Goal: Task Accomplishment & Management: Manage account settings

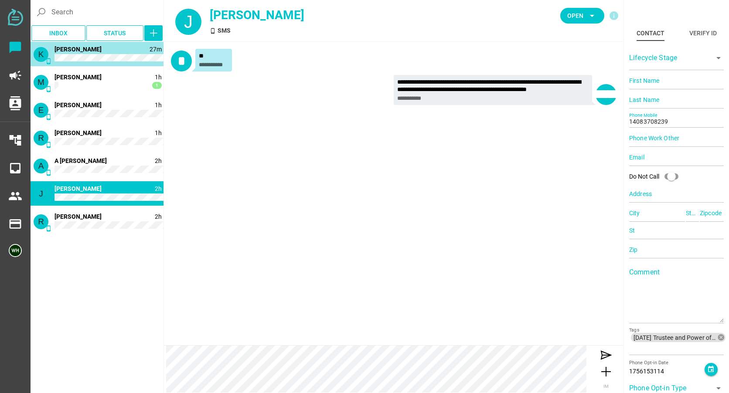
click at [72, 50] on span "[PERSON_NAME]" at bounding box center [77, 49] width 47 height 7
type input "14085828010"
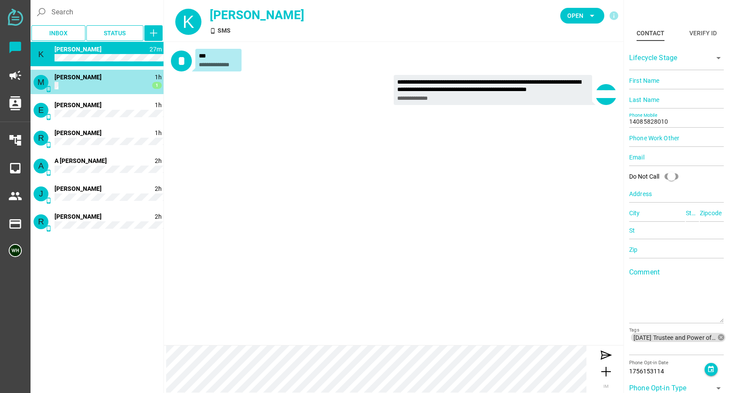
click at [74, 75] on span "Margaret Huynh" at bounding box center [77, 77] width 47 height 7
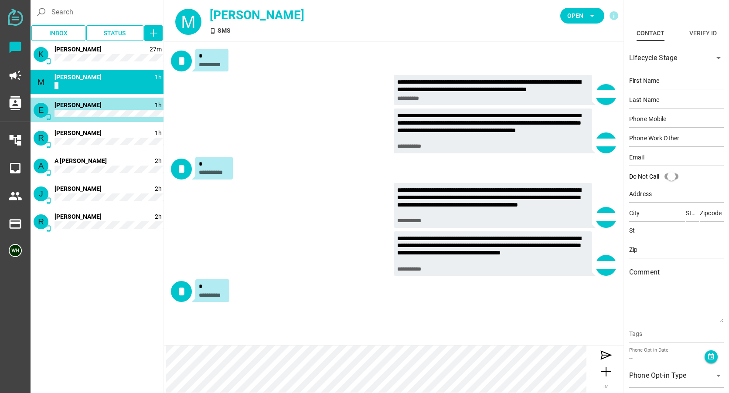
click at [71, 99] on div "E phone_android 1h 1 Elaine Kan" at bounding box center [97, 110] width 133 height 24
type input "14158320405"
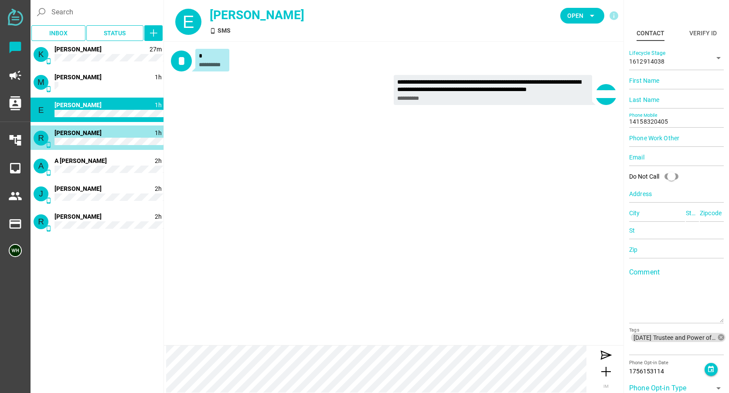
click at [78, 138] on div "R phone_android 1h 1 Robin Gould" at bounding box center [97, 138] width 133 height 24
type input "14083166021"
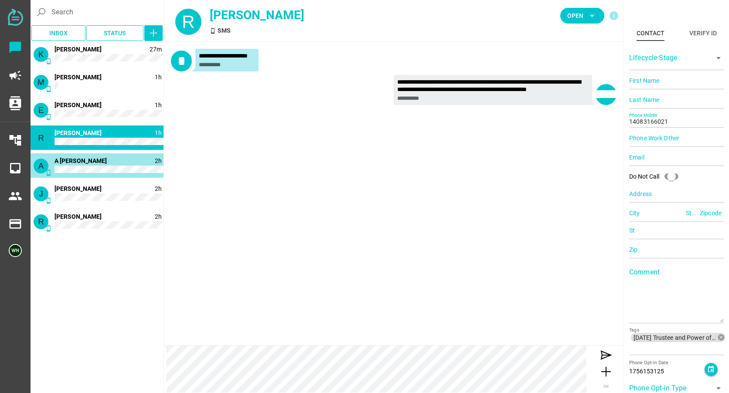
click at [79, 174] on div "A phone_android 2h 1 A Hermosillo" at bounding box center [97, 165] width 133 height 24
type input "14086038201"
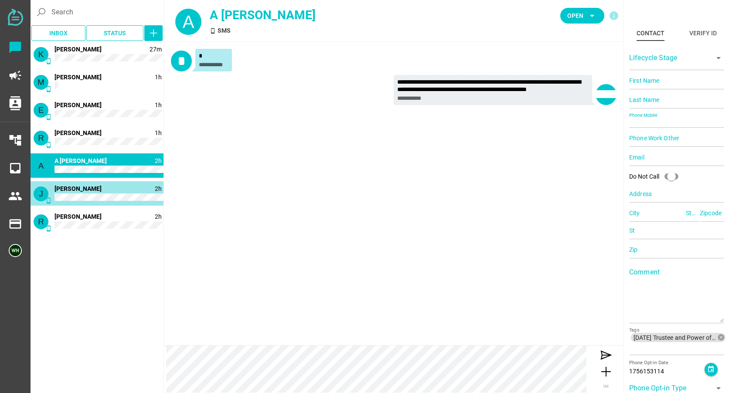
type input "14083708239"
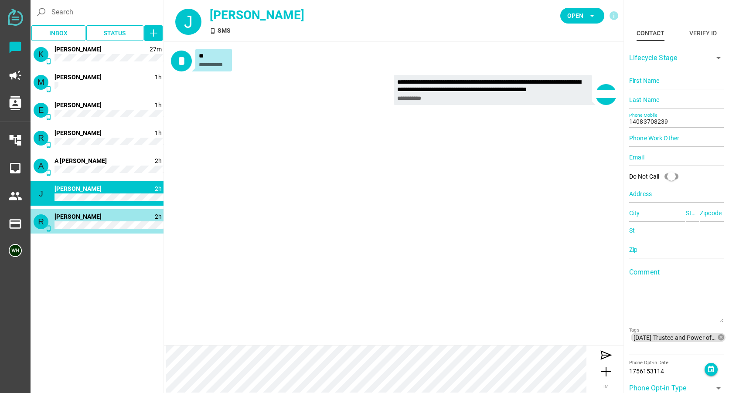
click at [79, 221] on div "R phone_android 2h Richard Holterm" at bounding box center [97, 221] width 133 height 24
type input "14088262546"
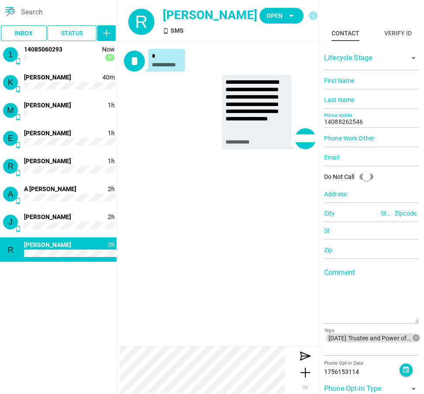
click at [158, 158] on div "**********" at bounding box center [220, 101] width 206 height 118
click at [279, 16] on span "Open arrow_drop_down" at bounding box center [281, 16] width 30 height 12
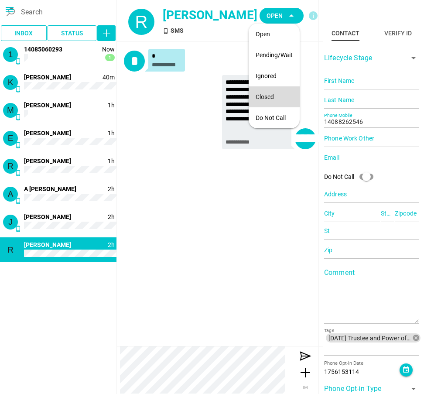
click at [265, 95] on div "Closed" at bounding box center [273, 96] width 37 height 7
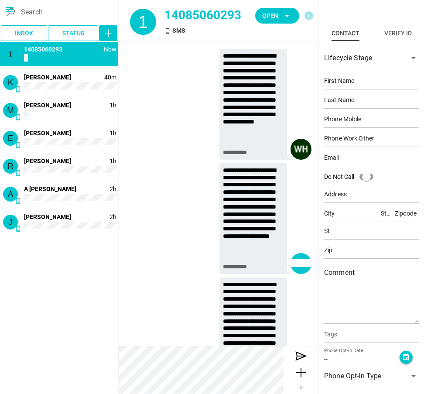
scroll to position [699, 0]
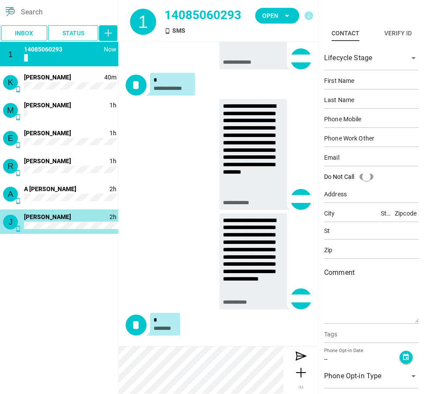
type input "14083708239"
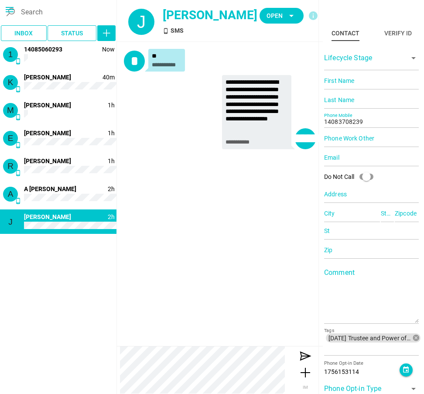
click at [180, 236] on div "**********" at bounding box center [220, 194] width 206 height 304
click at [286, 15] on icon "arrow_drop_down" at bounding box center [291, 15] width 10 height 10
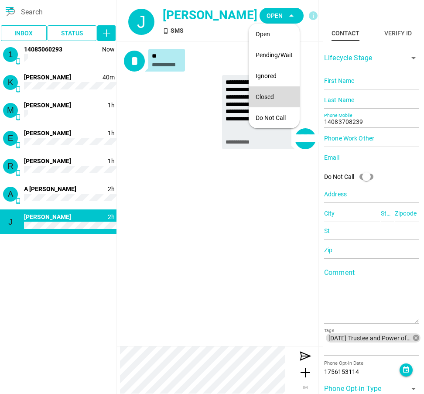
click at [263, 89] on div "Closed" at bounding box center [273, 96] width 51 height 21
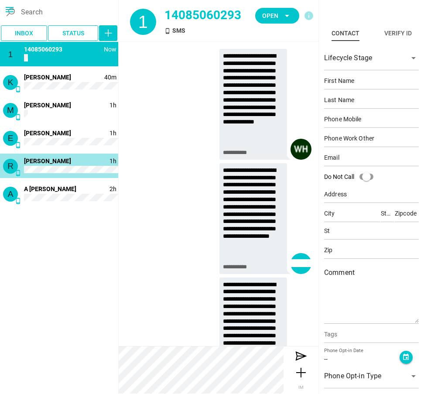
scroll to position [699, 0]
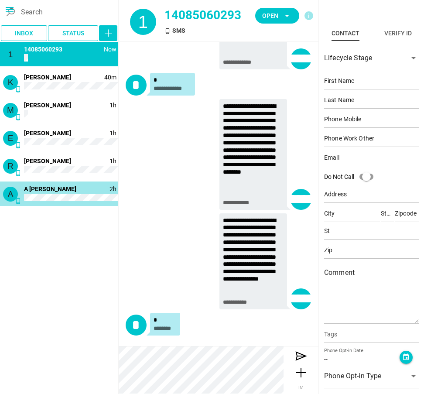
click at [48, 190] on span "A Hermosillo" at bounding box center [50, 188] width 52 height 7
type input "14086038201"
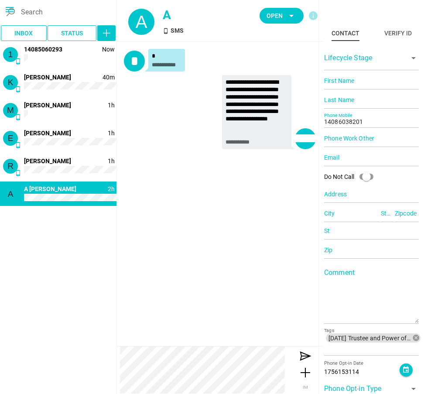
click at [251, 212] on div "**********" at bounding box center [220, 194] width 206 height 304
click at [280, 20] on span "Open arrow_drop_down" at bounding box center [281, 16] width 30 height 12
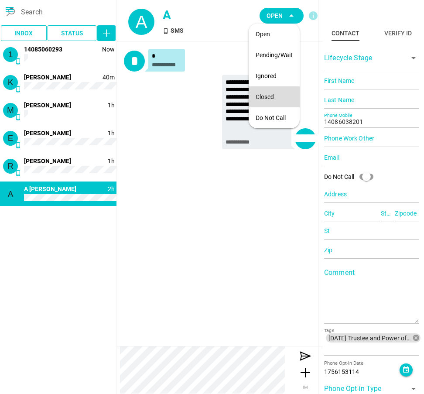
click at [266, 92] on div "Closed" at bounding box center [273, 97] width 37 height 14
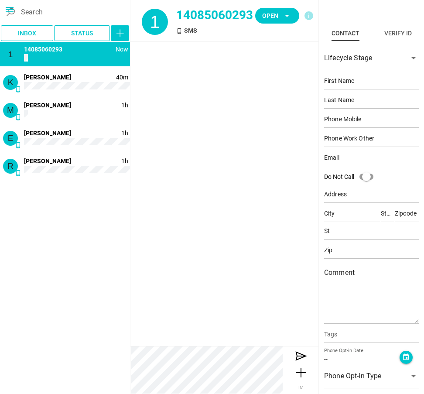
scroll to position [699, 0]
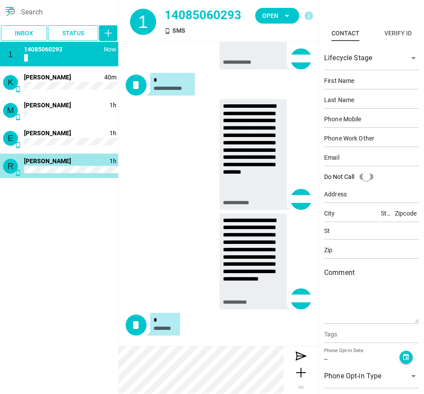
click at [58, 165] on div "R phone_android 1h Robin Gould" at bounding box center [59, 165] width 118 height 24
type input "14083166021"
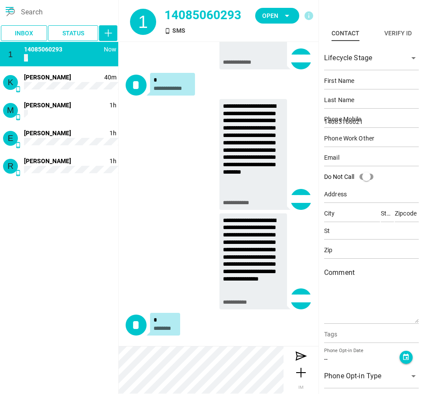
scroll to position [0, 0]
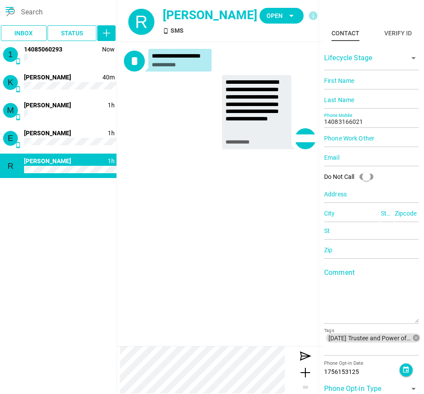
click at [215, 195] on div "**********" at bounding box center [220, 194] width 206 height 304
click at [275, 15] on span "Open" at bounding box center [274, 15] width 16 height 10
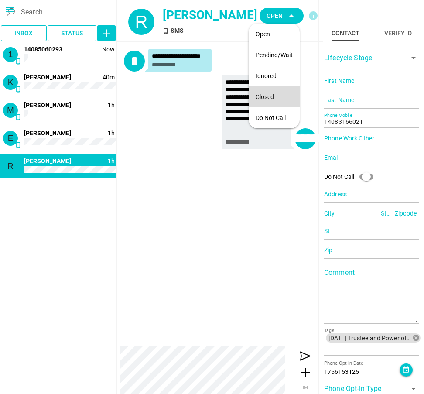
click at [273, 92] on div "Closed" at bounding box center [273, 97] width 37 height 14
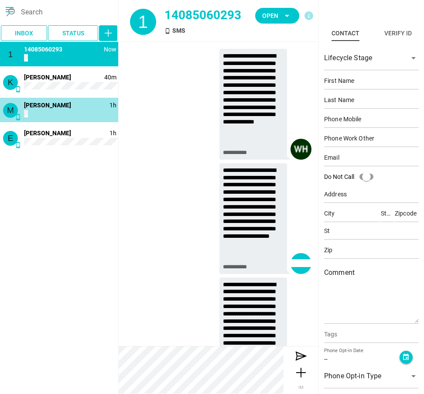
scroll to position [699, 0]
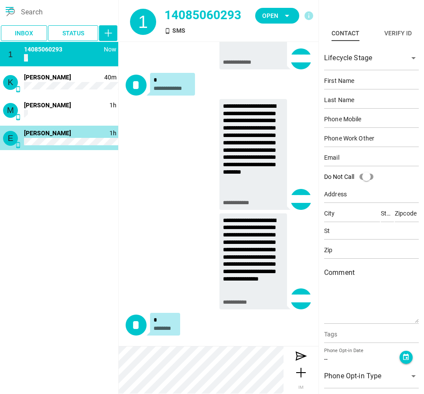
click at [76, 134] on div "E phone_android 1h Elaine Kan" at bounding box center [59, 138] width 118 height 24
type input "14158320405"
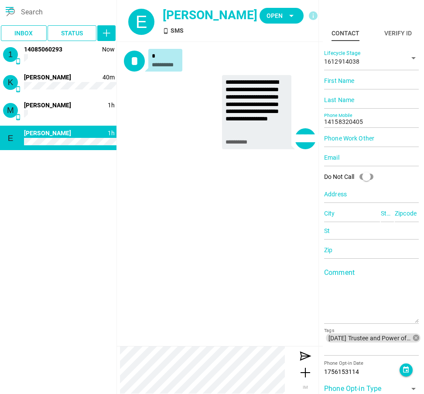
drag, startPoint x: 164, startPoint y: 176, endPoint x: 173, endPoint y: 148, distance: 29.1
click at [164, 176] on div "**********" at bounding box center [220, 194] width 206 height 304
drag, startPoint x: 270, startPoint y: 18, endPoint x: 271, endPoint y: 23, distance: 5.0
click at [270, 20] on span "Open" at bounding box center [274, 15] width 16 height 10
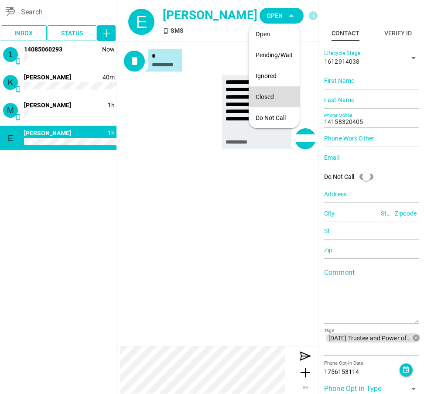
click at [264, 99] on div "Closed" at bounding box center [273, 96] width 37 height 7
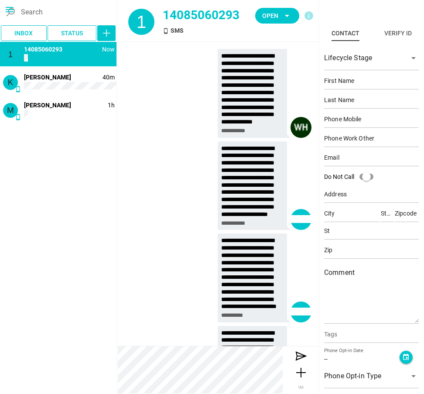
scroll to position [699, 0]
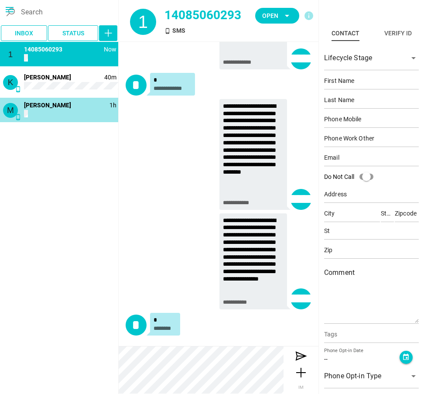
click at [44, 112] on div "M phone_android 1h Margaret Huynh" at bounding box center [59, 110] width 118 height 24
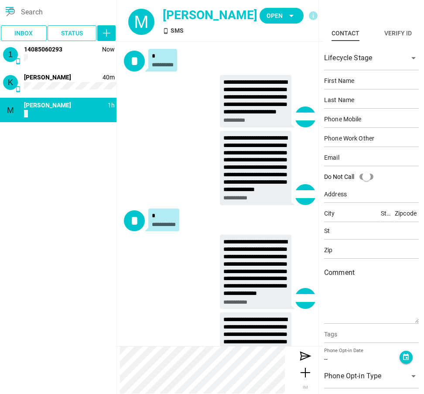
scroll to position [180, 0]
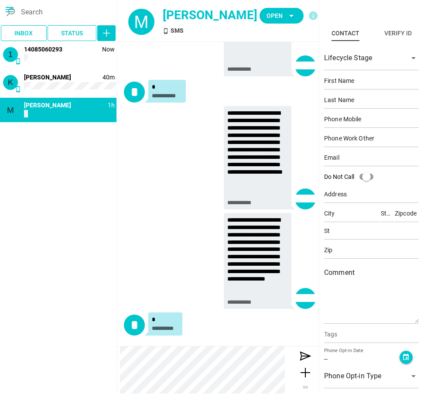
click at [144, 122] on div "**********" at bounding box center [220, 159] width 192 height 107
click at [271, 10] on span "Open" at bounding box center [274, 15] width 16 height 10
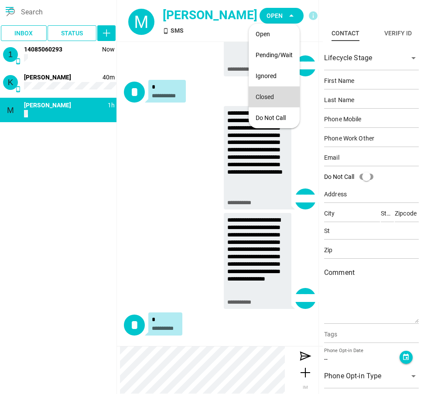
click at [261, 93] on div "Closed" at bounding box center [273, 96] width 37 height 7
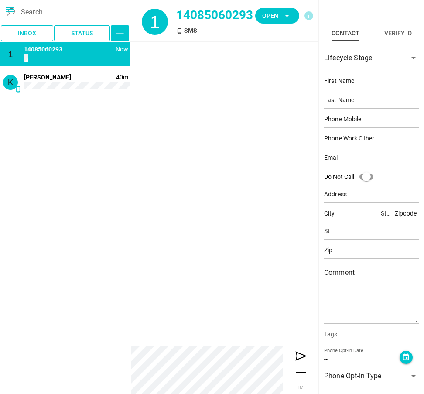
scroll to position [699, 0]
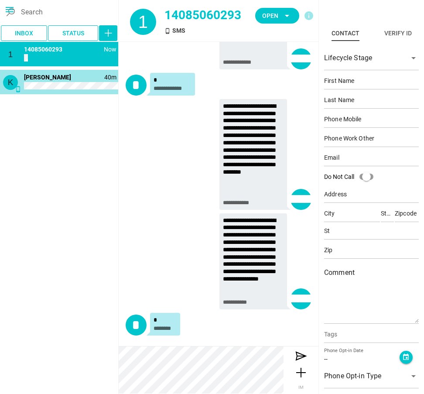
type input "14085828010"
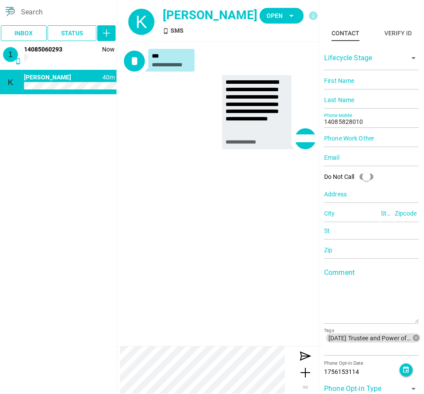
click at [171, 207] on div "**********" at bounding box center [220, 194] width 206 height 304
click at [272, 21] on span "Open arrow_drop_down" at bounding box center [281, 16] width 30 height 12
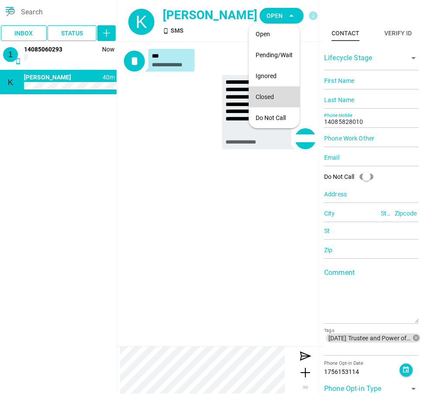
click at [264, 96] on div "Closed" at bounding box center [273, 96] width 37 height 7
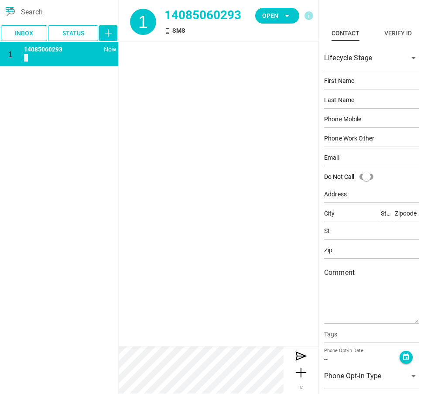
scroll to position [699, 0]
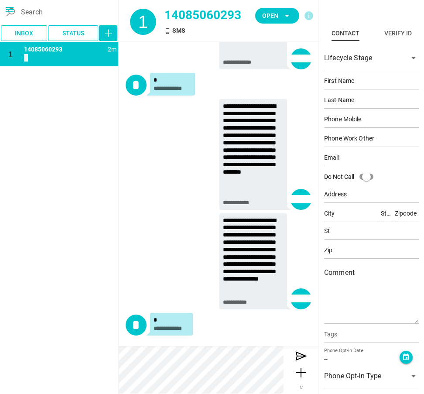
click at [188, 123] on div "**********" at bounding box center [219, 156] width 186 height 114
click at [274, 14] on span "Open" at bounding box center [270, 15] width 16 height 10
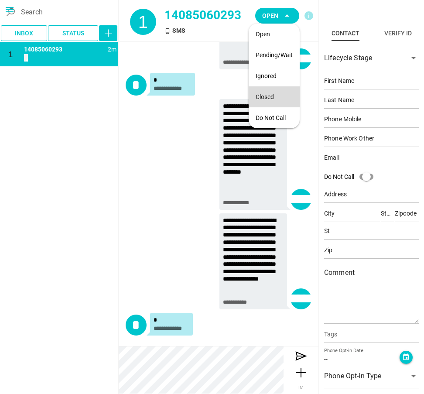
click at [278, 95] on div "Closed" at bounding box center [273, 96] width 37 height 7
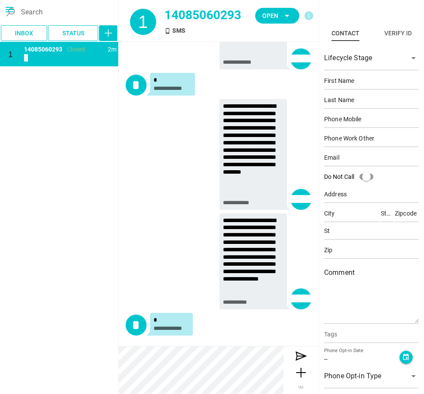
click at [142, 156] on div "**********" at bounding box center [219, 156] width 186 height 114
